Goal: Book appointment/travel/reservation

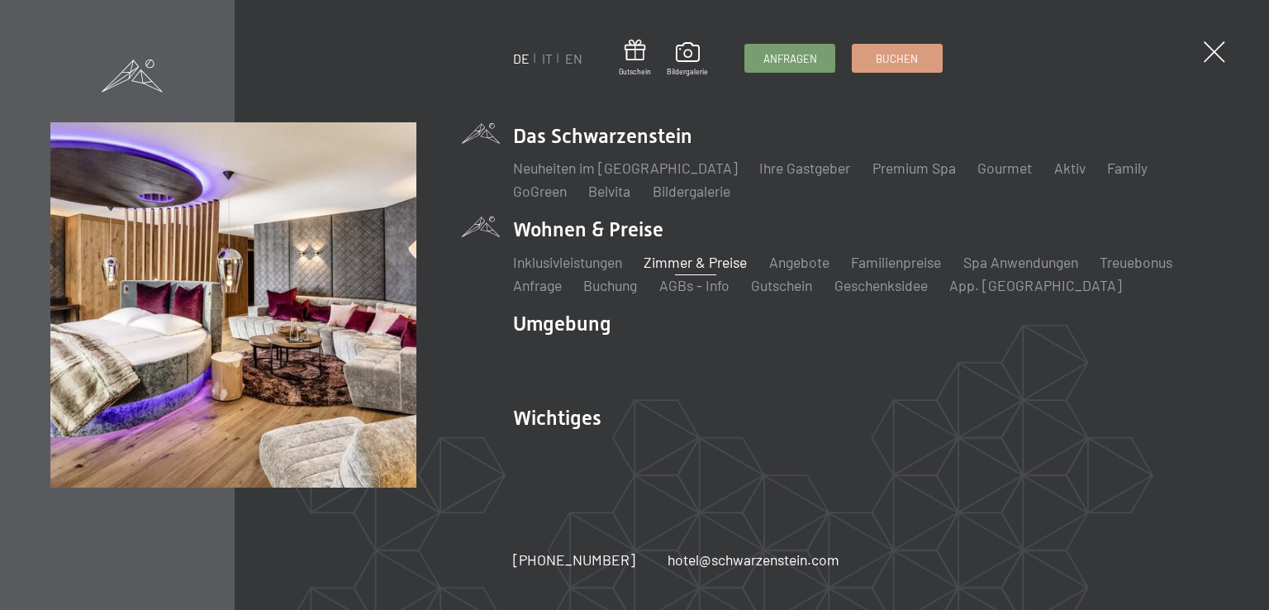
click at [714, 262] on link "Zimmer & Preise" at bounding box center [695, 262] width 103 height 18
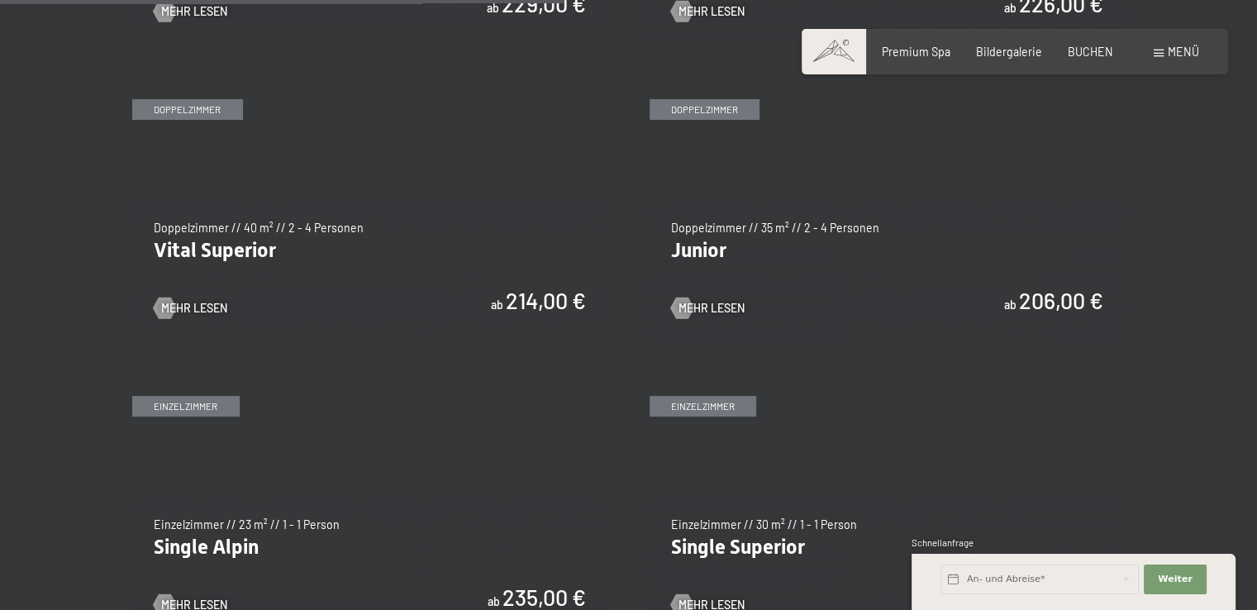
scroll to position [2065, 0]
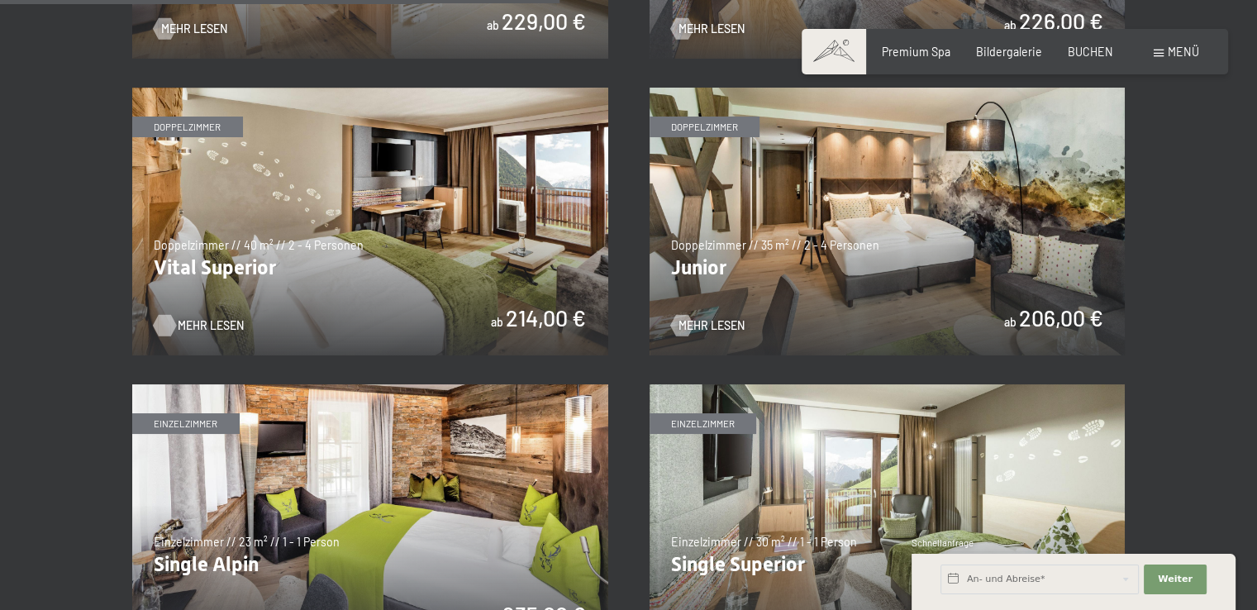
click at [191, 320] on span "Mehr Lesen" at bounding box center [211, 325] width 66 height 17
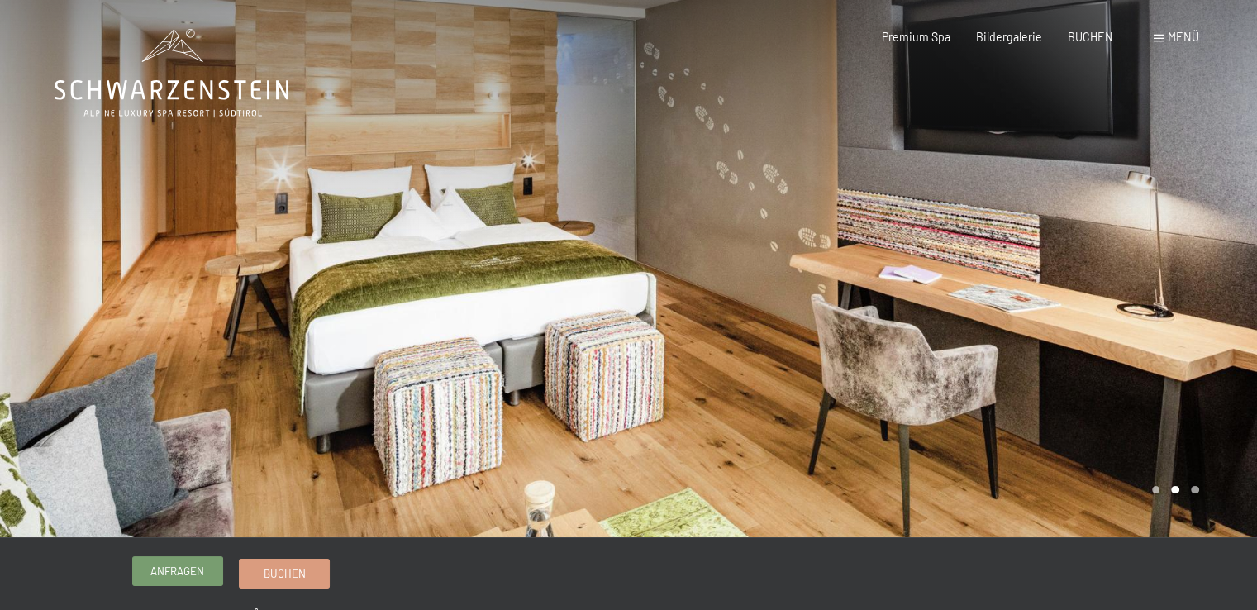
click at [185, 568] on span "Anfragen" at bounding box center [177, 570] width 54 height 15
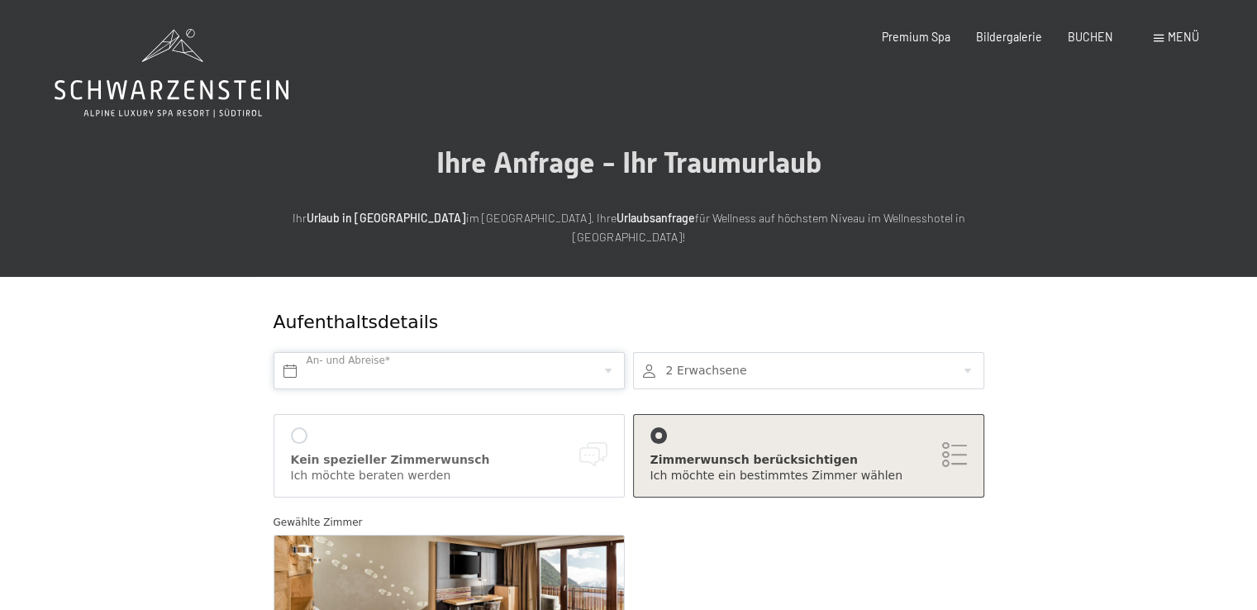
click at [288, 354] on input "text" at bounding box center [448, 370] width 351 height 37
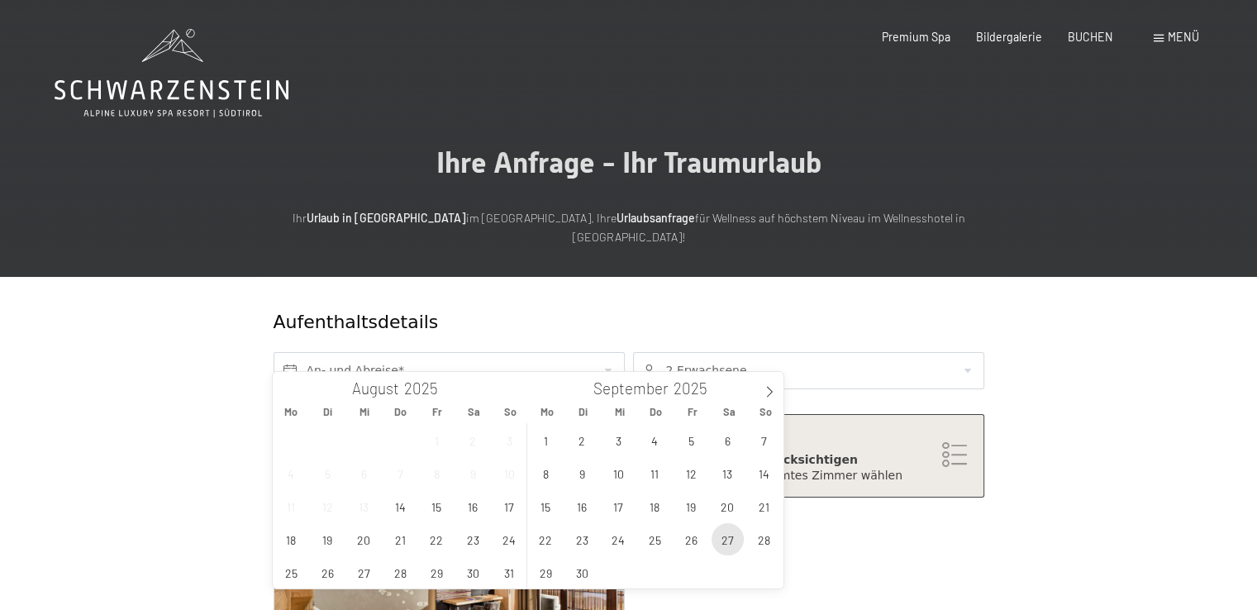
click at [728, 539] on span "27" at bounding box center [727, 539] width 32 height 32
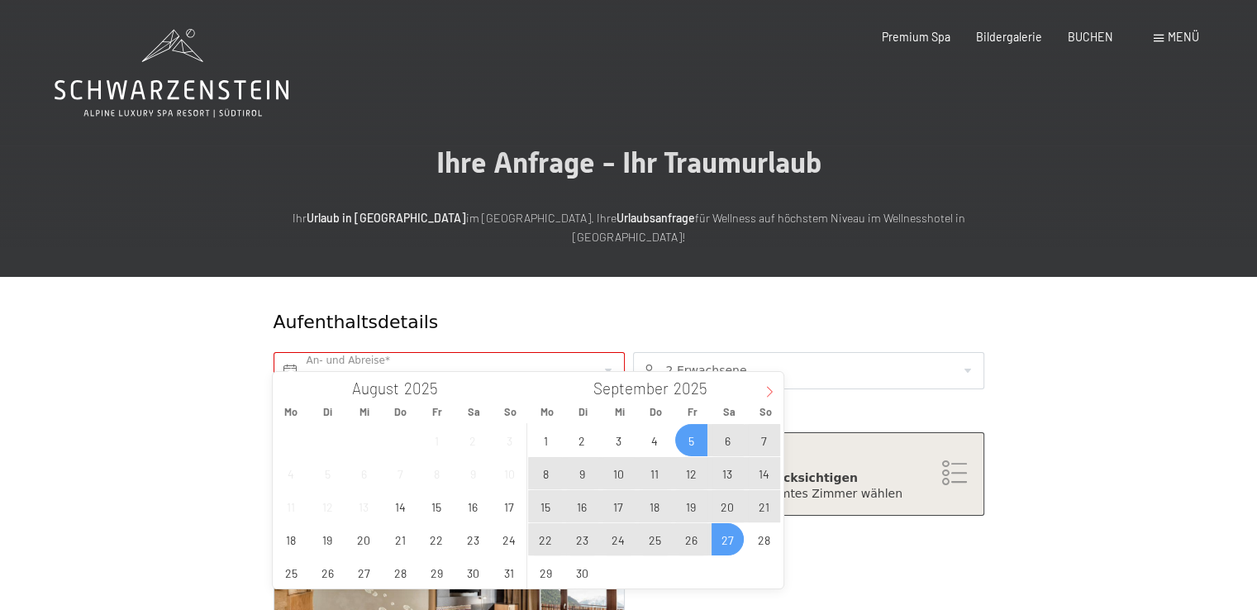
click at [769, 392] on icon at bounding box center [769, 392] width 12 height 12
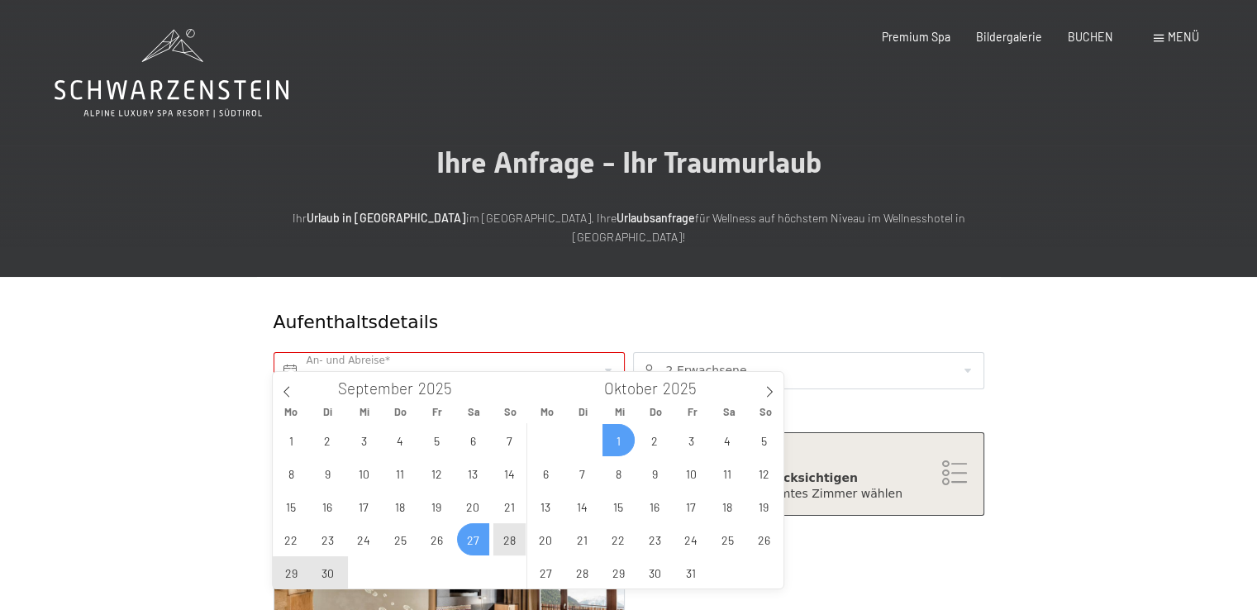
click at [616, 440] on span "1" at bounding box center [618, 440] width 32 height 32
type input "Sa. 27.09.2025 - Mi. 01.10.2025"
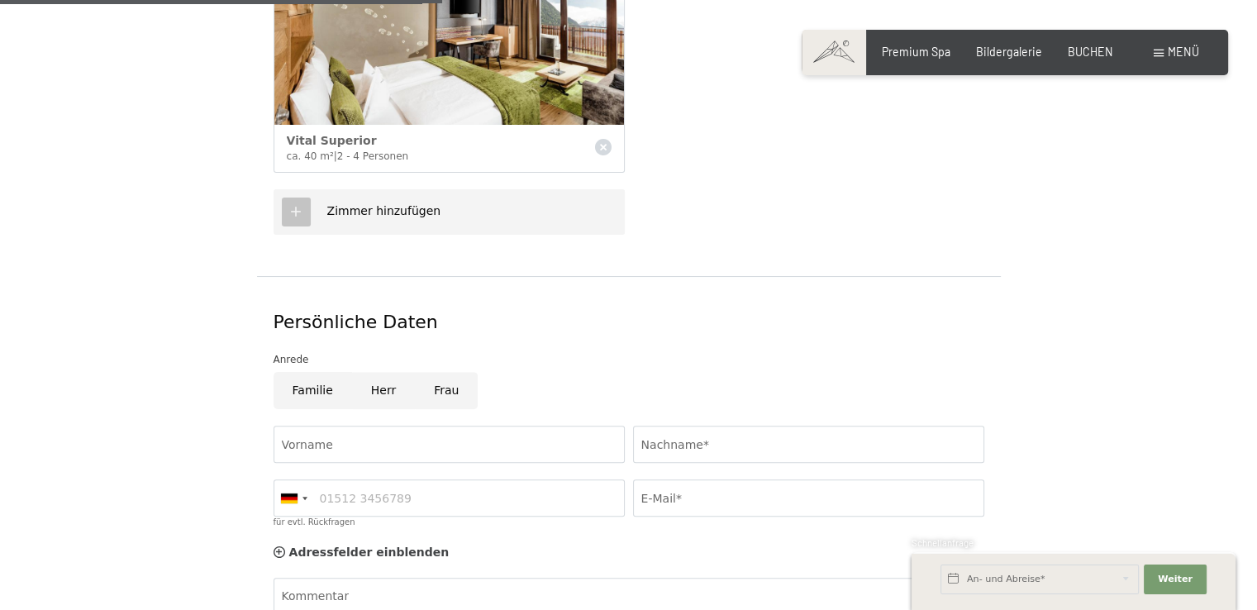
scroll to position [661, 0]
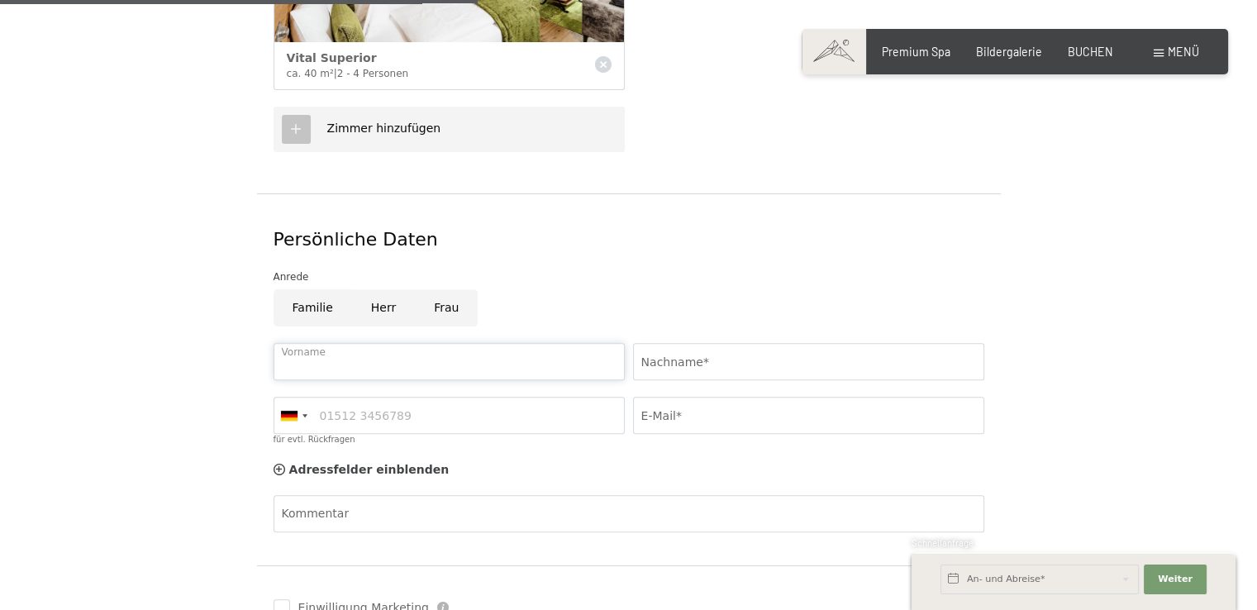
click at [282, 343] on input "Vorname" at bounding box center [448, 361] width 351 height 37
type input "Tanja"
type input "Sporer"
type input "06643945628"
type input "mtsporer@gmail.com"
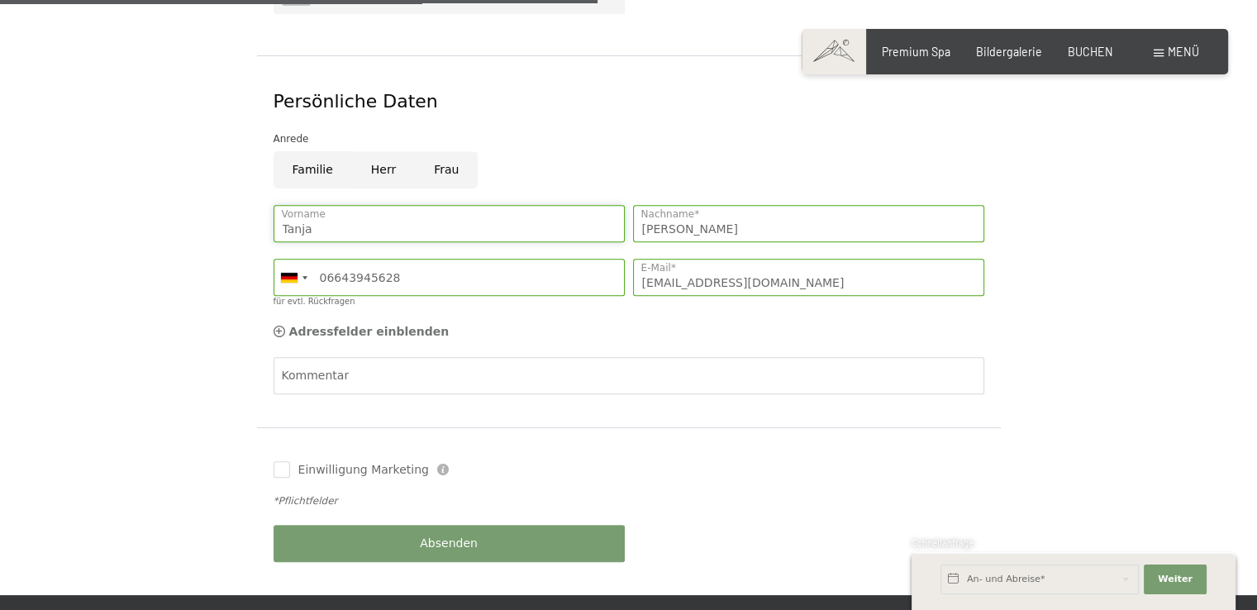
scroll to position [826, 0]
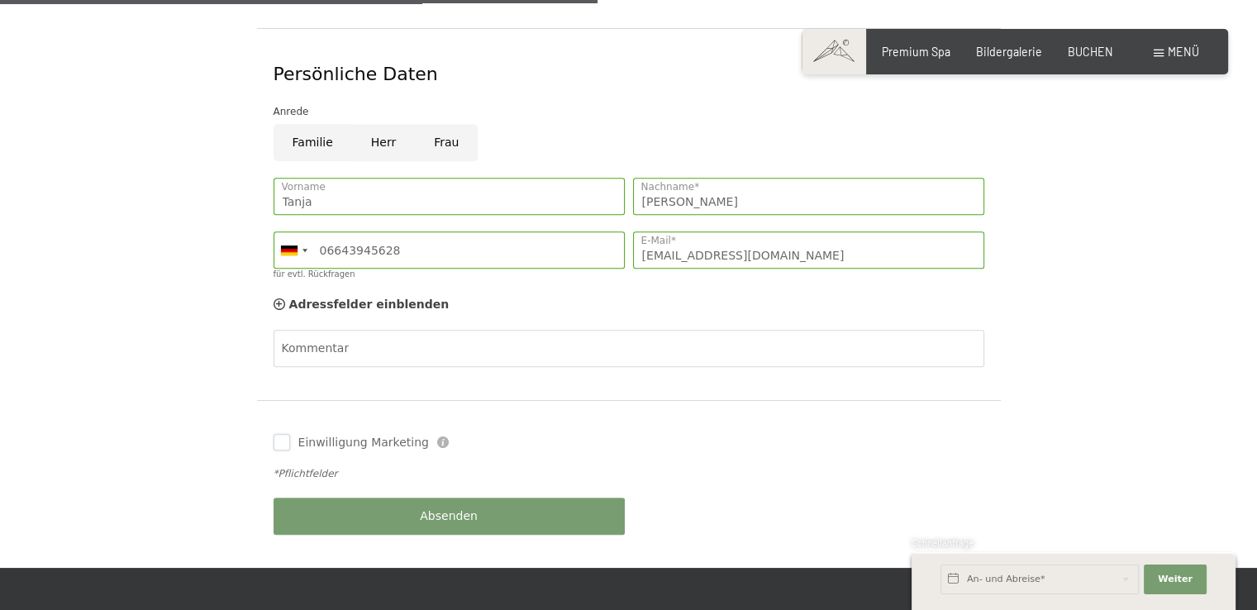
click at [288, 434] on input "Einwilligung Marketing" at bounding box center [281, 442] width 17 height 17
checkbox input "true"
click at [451, 508] on span "Absenden" at bounding box center [449, 516] width 58 height 17
